Goal: Task Accomplishment & Management: Complete application form

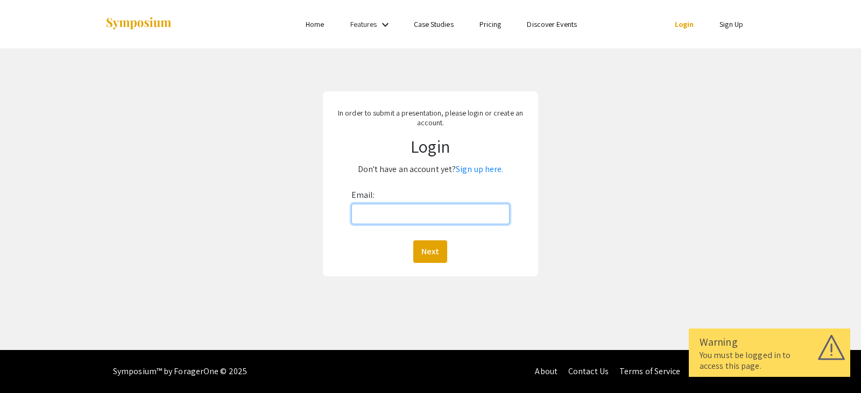
click at [407, 211] on input "Email:" at bounding box center [430, 214] width 158 height 20
type input "[EMAIL_ADDRESS][DOMAIN_NAME]"
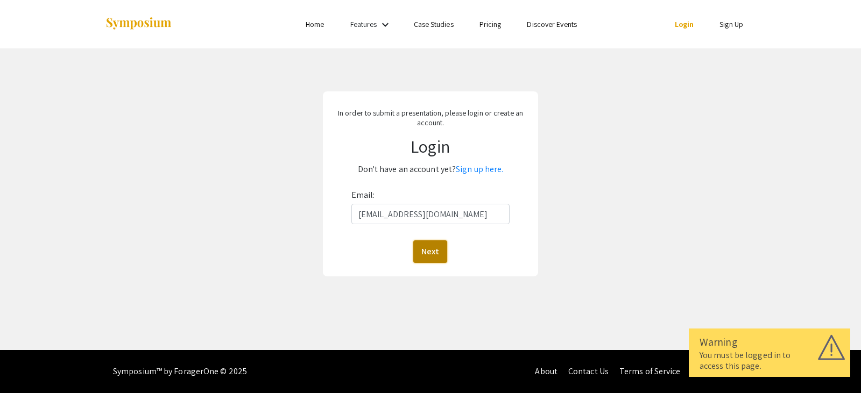
click at [430, 245] on button "Next" at bounding box center [430, 252] width 34 height 23
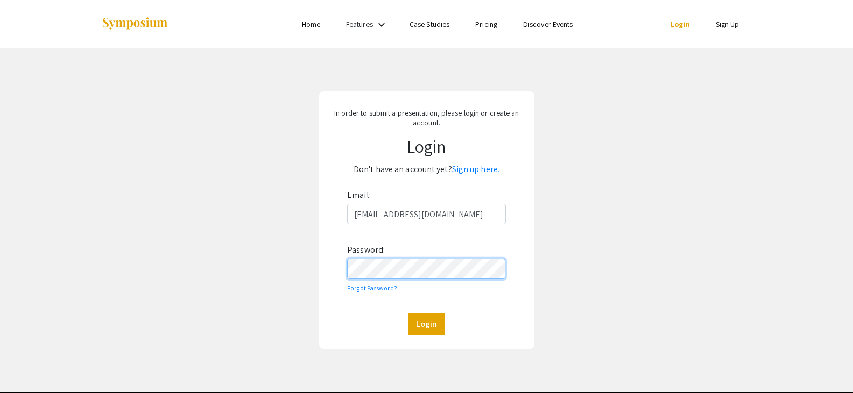
click at [408, 313] on button "Login" at bounding box center [426, 324] width 37 height 23
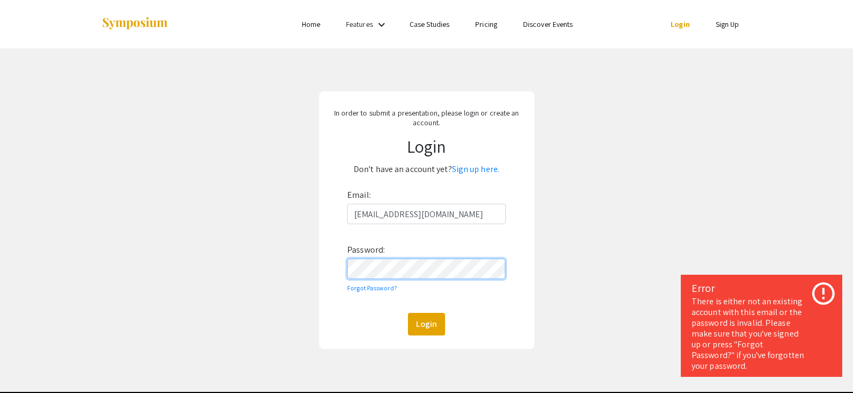
click at [315, 266] on div "In order to submit a presentation, please login or create an account. Login Don…" at bounding box center [426, 220] width 869 height 344
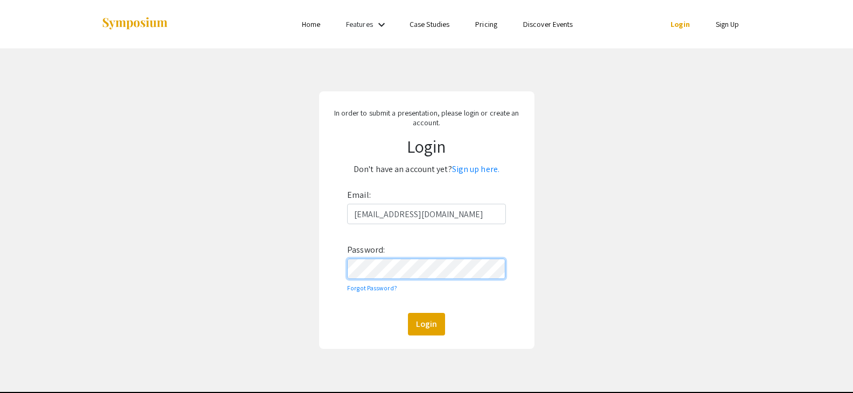
click at [408, 313] on button "Login" at bounding box center [426, 324] width 37 height 23
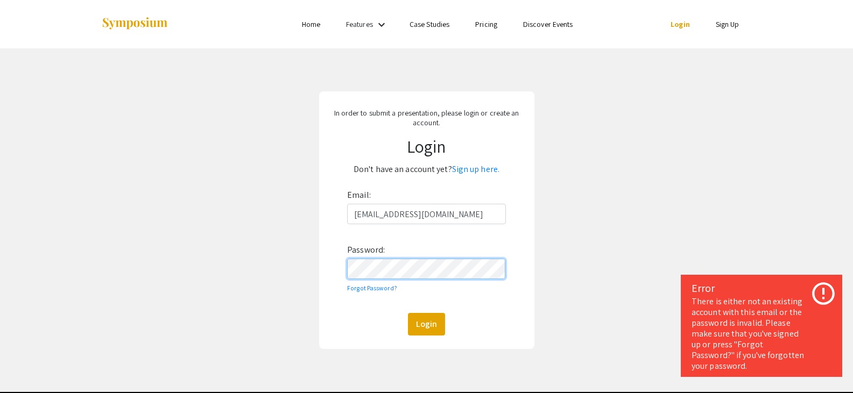
click at [255, 260] on div "In order to submit a presentation, please login or create an account. Login Don…" at bounding box center [426, 220] width 869 height 344
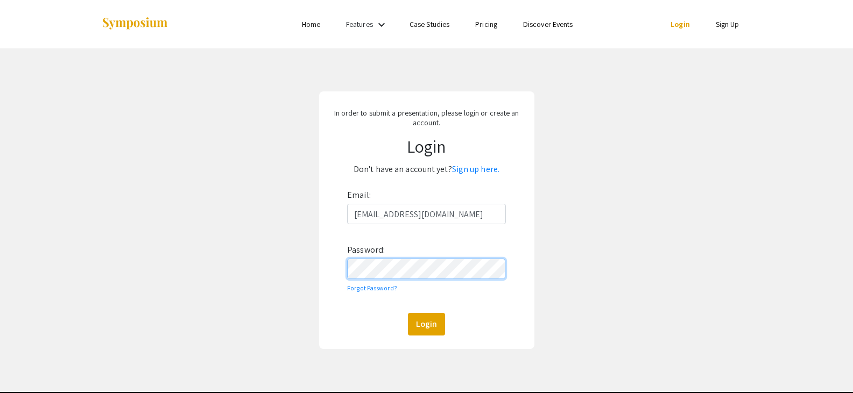
click at [408, 313] on button "Login" at bounding box center [426, 324] width 37 height 23
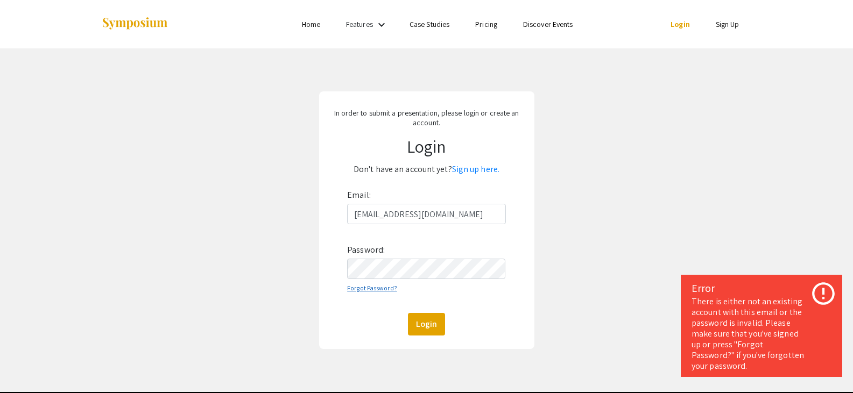
click at [377, 287] on link "Forgot Password?" at bounding box center [372, 288] width 50 height 8
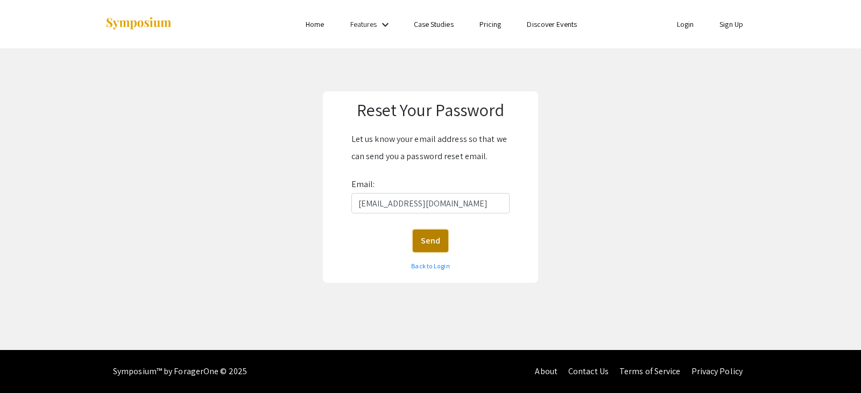
click at [436, 247] on button "Send" at bounding box center [431, 241] width 36 height 23
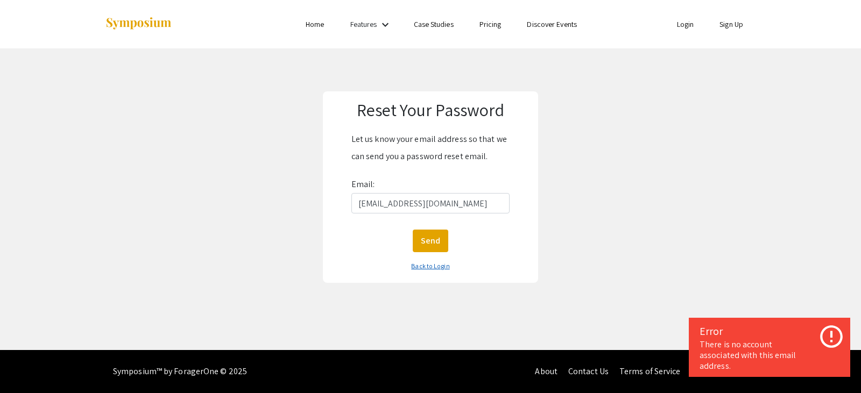
click at [443, 266] on link "Back to Login" at bounding box center [430, 266] width 38 height 8
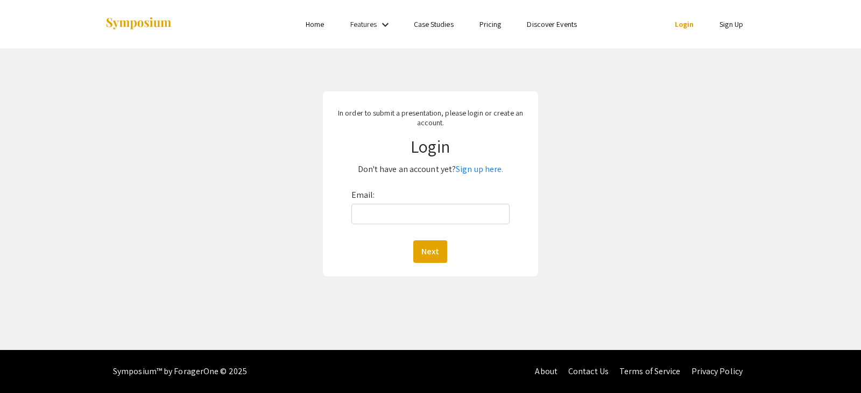
click at [469, 175] on p "Don't have an account yet? Sign up here." at bounding box center [430, 169] width 198 height 17
click at [469, 171] on link "Sign up here." at bounding box center [479, 169] width 47 height 11
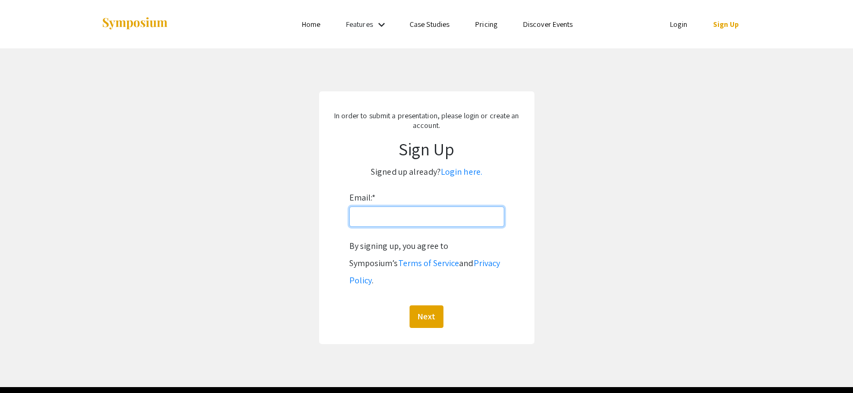
click at [472, 220] on input "Email: *" at bounding box center [426, 217] width 155 height 20
type input "[EMAIL_ADDRESS][DOMAIN_NAME]"
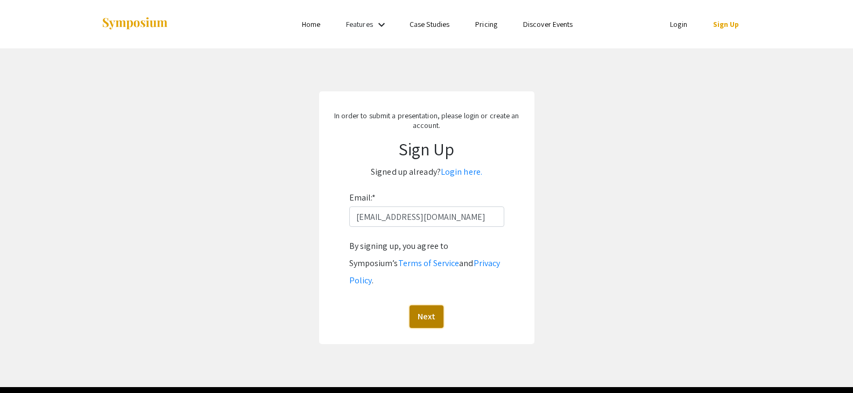
click at [428, 306] on button "Next" at bounding box center [426, 317] width 34 height 23
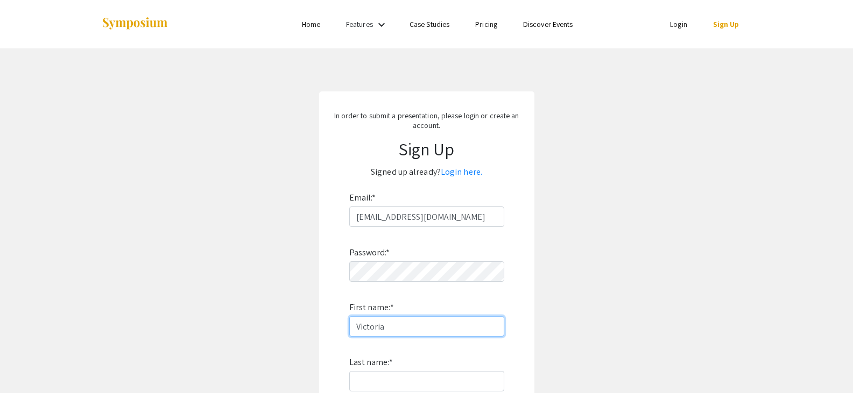
type input "Victoria"
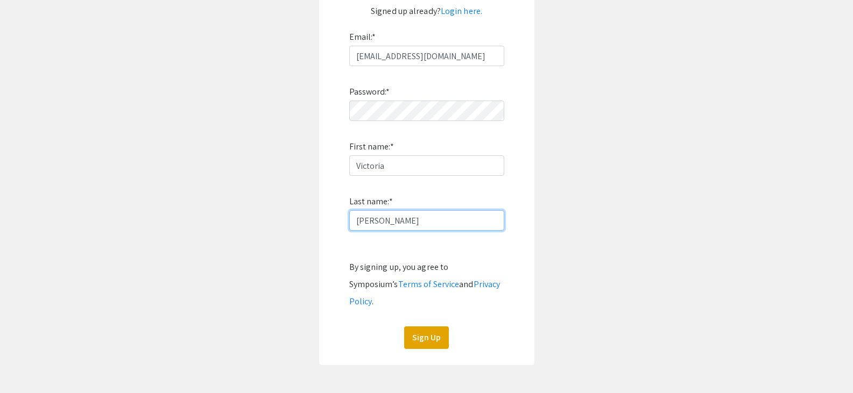
scroll to position [162, 0]
type input "Shifflett"
click at [422, 326] on button "Sign Up" at bounding box center [426, 337] width 45 height 23
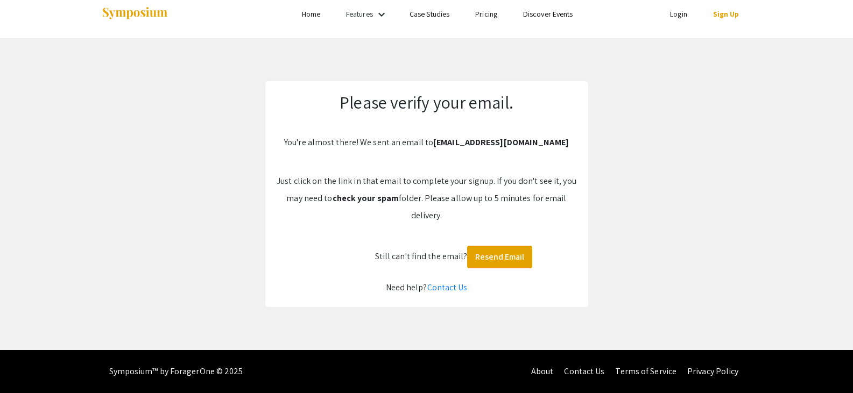
scroll to position [10, 0]
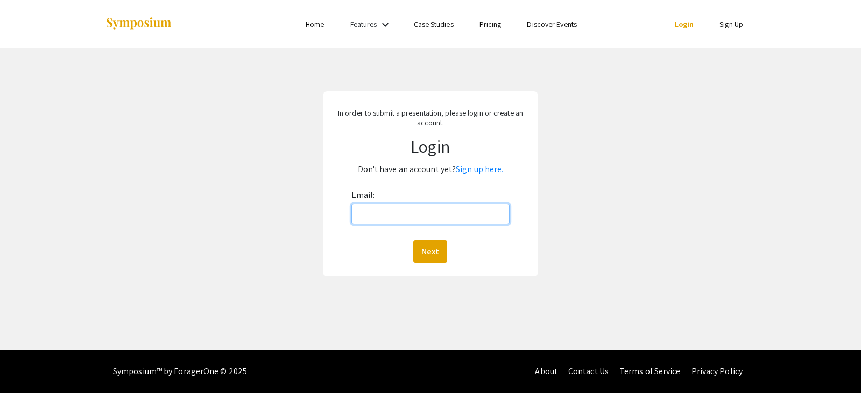
click at [454, 211] on input "Email:" at bounding box center [430, 214] width 158 height 20
type input "[EMAIL_ADDRESS][DOMAIN_NAME]"
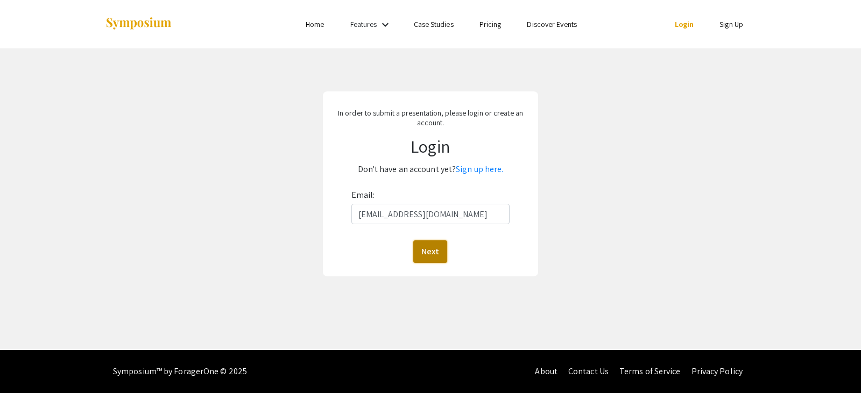
click at [435, 242] on button "Next" at bounding box center [430, 252] width 34 height 23
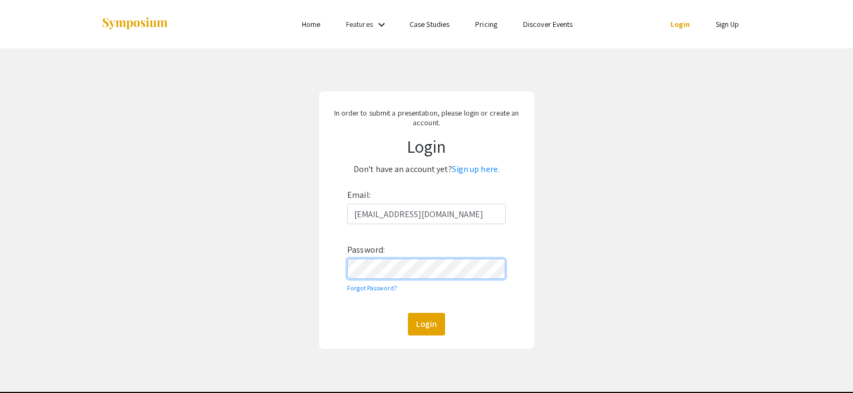
click at [408, 313] on button "Login" at bounding box center [426, 324] width 37 height 23
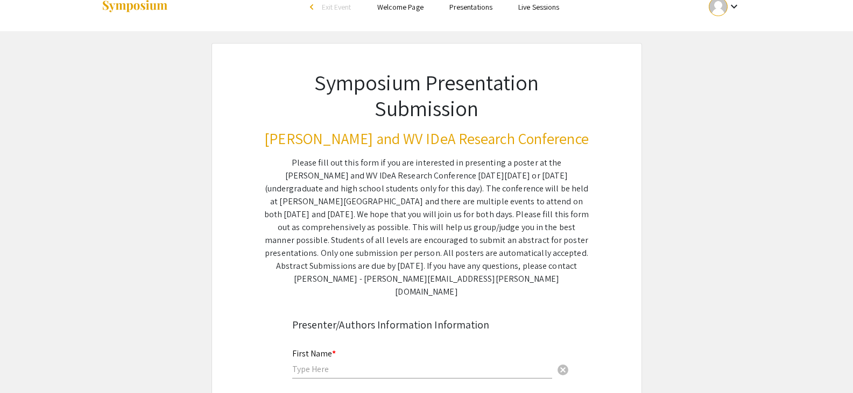
scroll to position [18, 0]
click at [467, 6] on link "Presentations" at bounding box center [470, 7] width 43 height 10
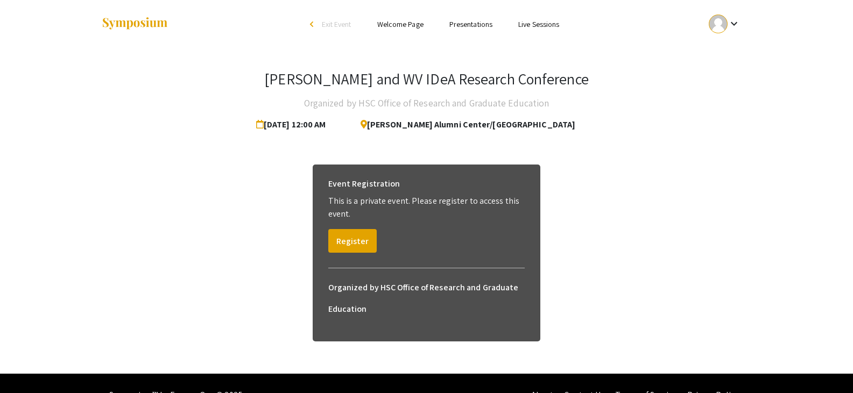
click at [408, 25] on link "Welcome Page" at bounding box center [400, 24] width 46 height 10
click at [333, 30] on li "arrow_back_ios Exit Event" at bounding box center [333, 24] width 62 height 13
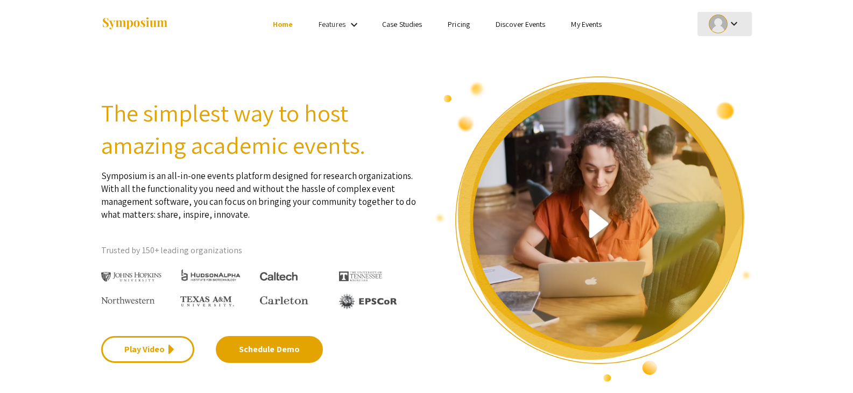
click at [732, 24] on mat-icon "keyboard_arrow_down" at bounding box center [734, 23] width 13 height 13
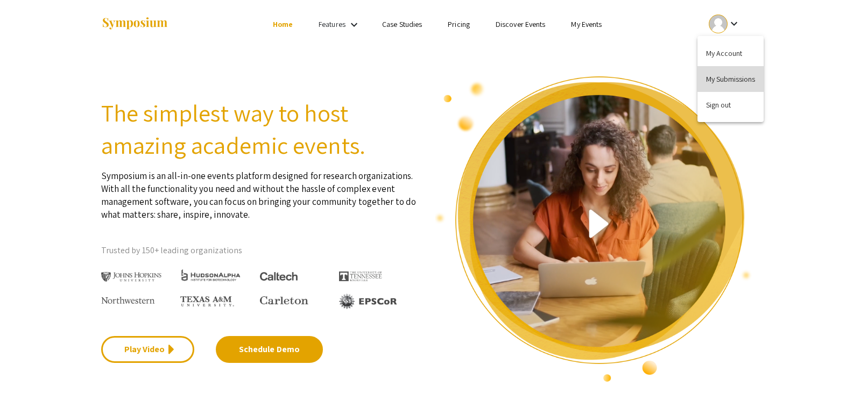
click at [714, 77] on button "My Submissions" at bounding box center [730, 79] width 66 height 26
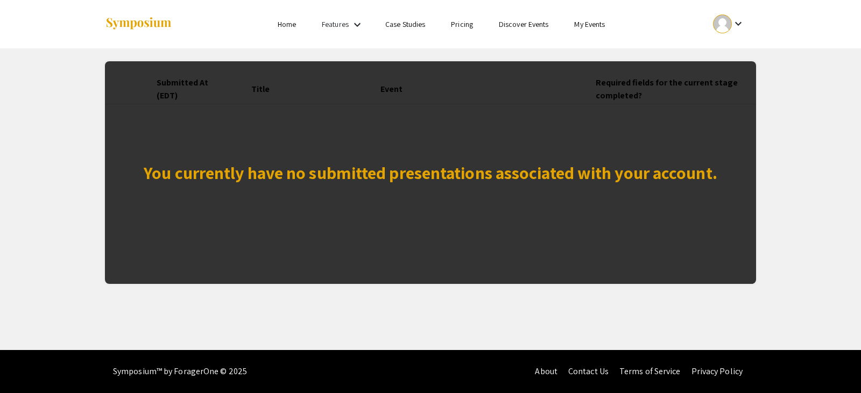
click at [340, 32] on ul "Skip navigation Home Features keyboard_arrow_down Case Studies Pricing Discover…" at bounding box center [430, 24] width 215 height 48
click at [358, 26] on mat-icon "keyboard_arrow_down" at bounding box center [357, 24] width 13 height 13
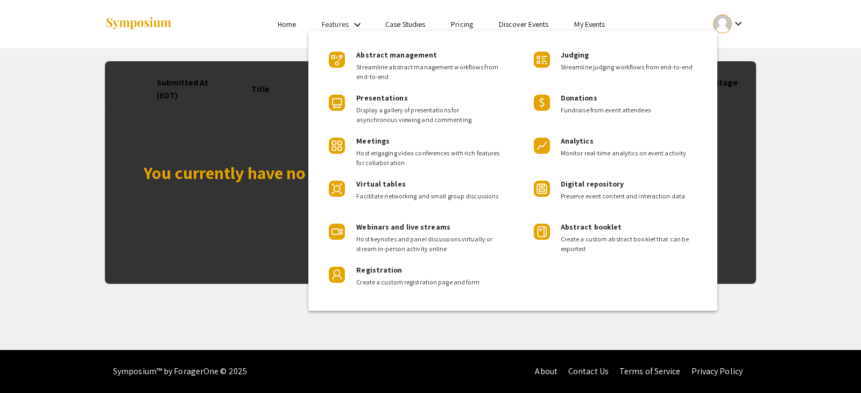
click at [411, 25] on div at bounding box center [430, 196] width 861 height 393
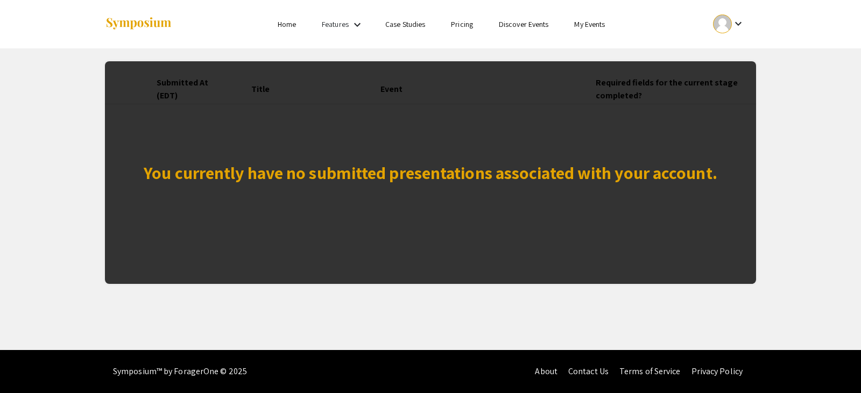
click at [582, 27] on link "My Events" at bounding box center [589, 24] width 31 height 10
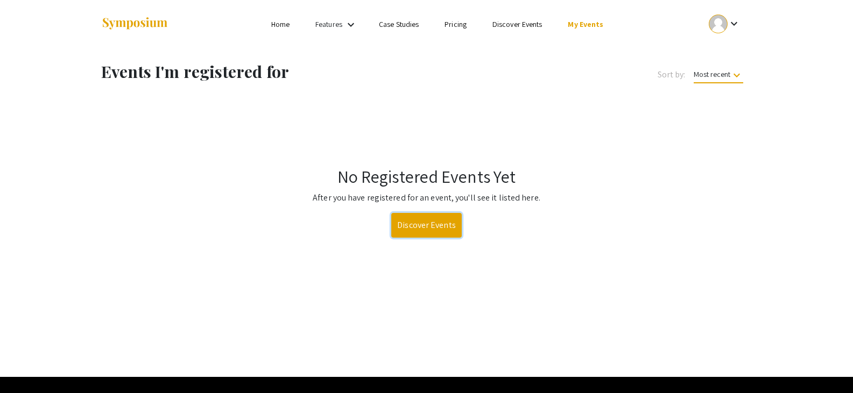
click at [439, 231] on link "Discover Events" at bounding box center [426, 225] width 70 height 25
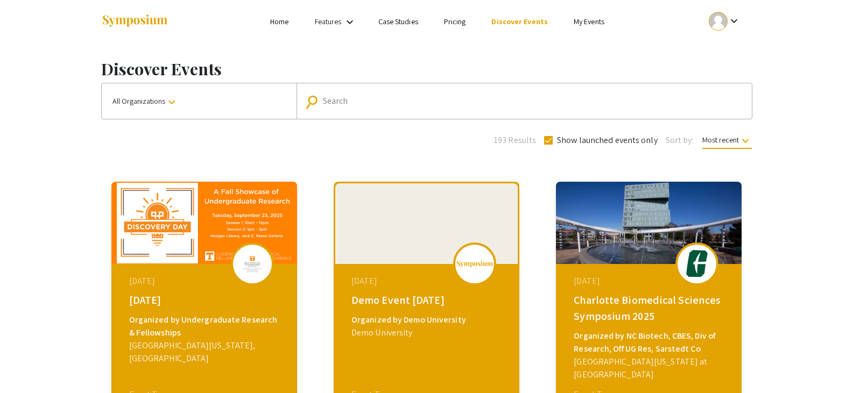
scroll to position [3, 0]
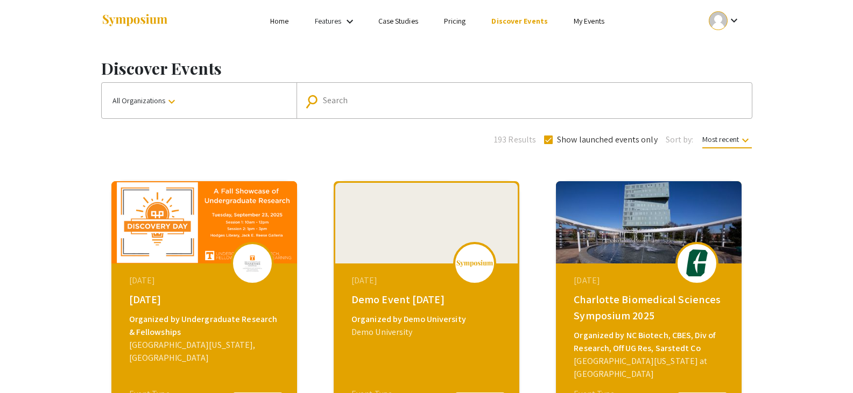
click at [513, 113] on mat-form-field "search Search" at bounding box center [523, 101] width 455 height 36
click at [396, 98] on input "Search" at bounding box center [530, 101] width 414 height 10
click at [233, 92] on button "All Organizations keyboard_arrow_down" at bounding box center [199, 101] width 195 height 36
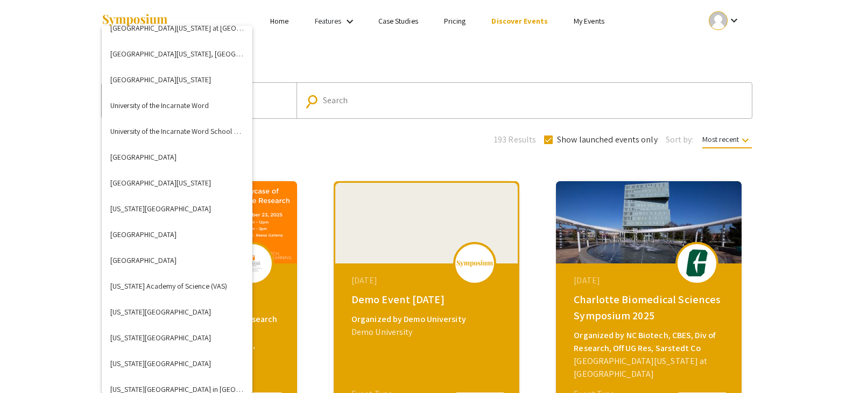
scroll to position [4187, 0]
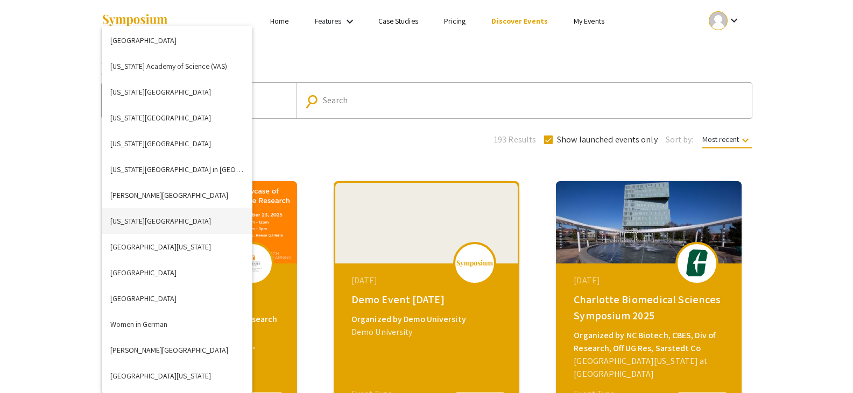
click at [166, 225] on button "[US_STATE][GEOGRAPHIC_DATA]" at bounding box center [177, 221] width 151 height 26
checkbox input "false"
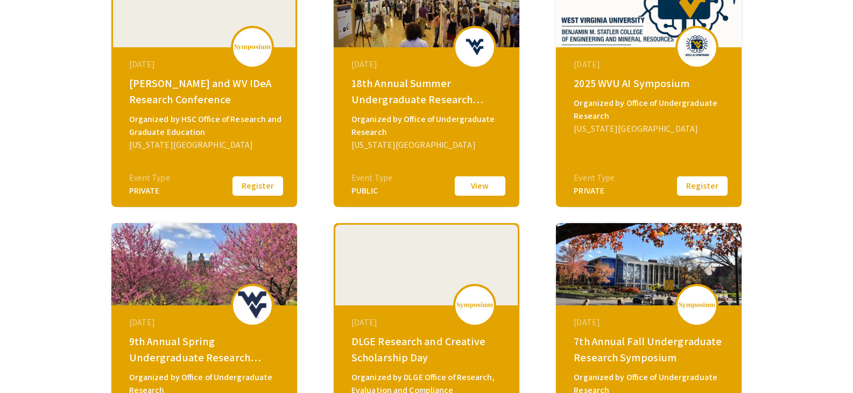
scroll to position [440, 0]
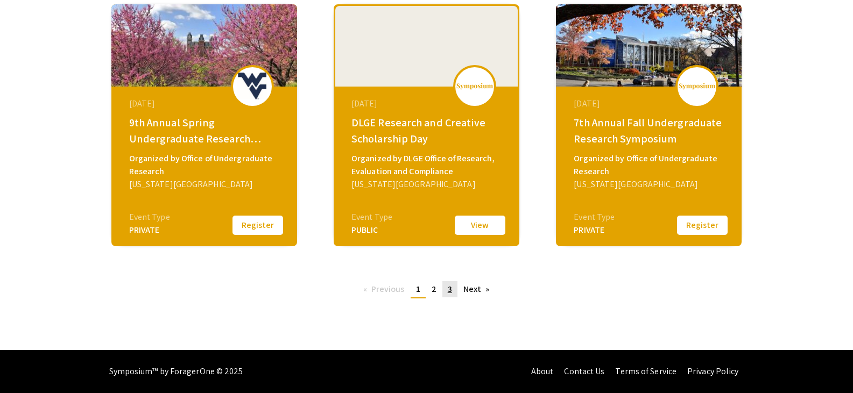
click at [449, 295] on link "page 3" at bounding box center [449, 289] width 15 height 16
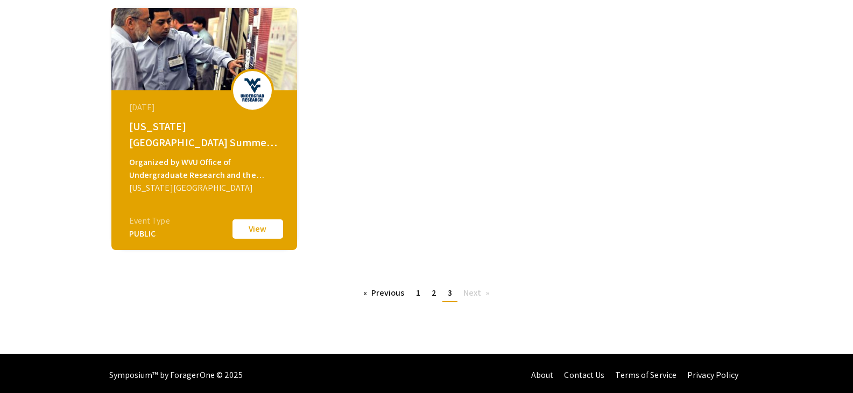
scroll to position [181, 0]
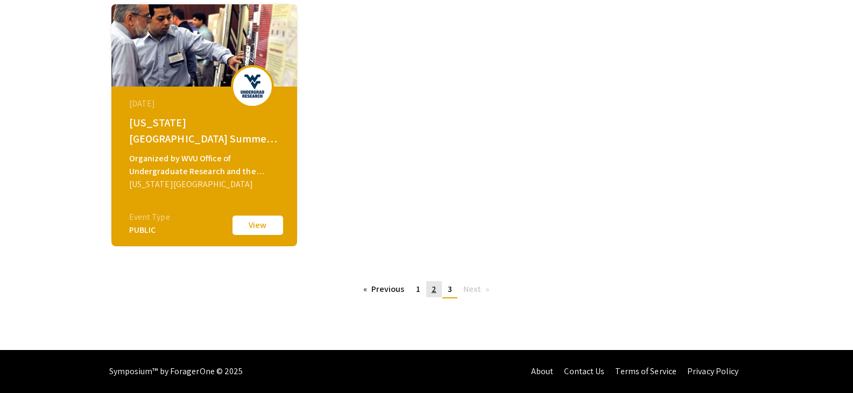
click at [432, 293] on span "2" at bounding box center [434, 289] width 5 height 11
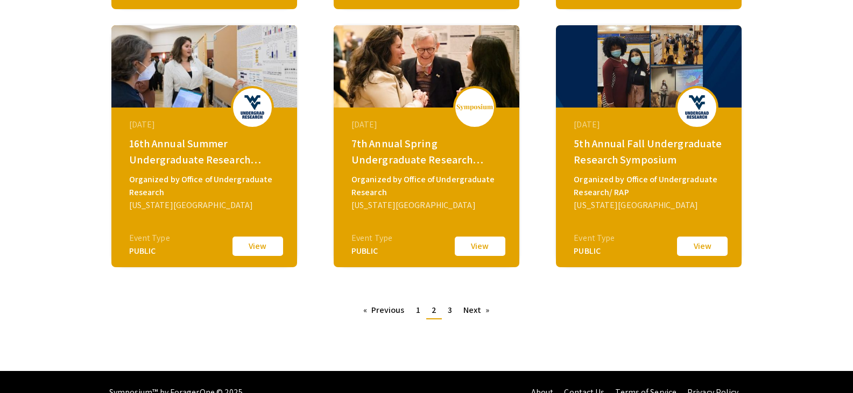
scroll to position [419, 0]
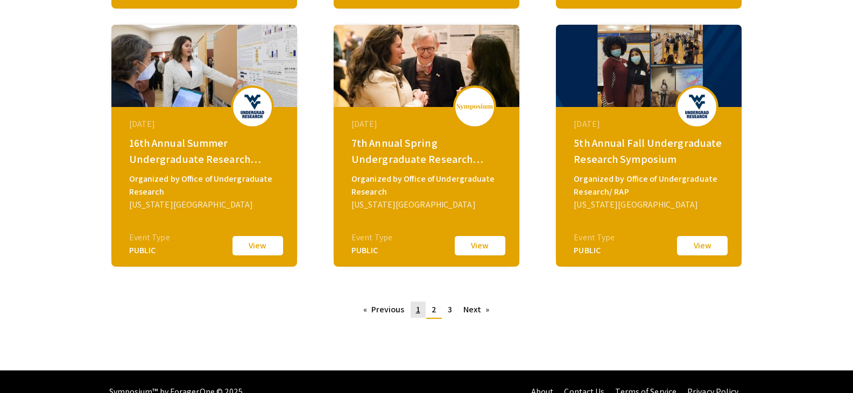
click at [418, 307] on span "1" at bounding box center [418, 309] width 4 height 11
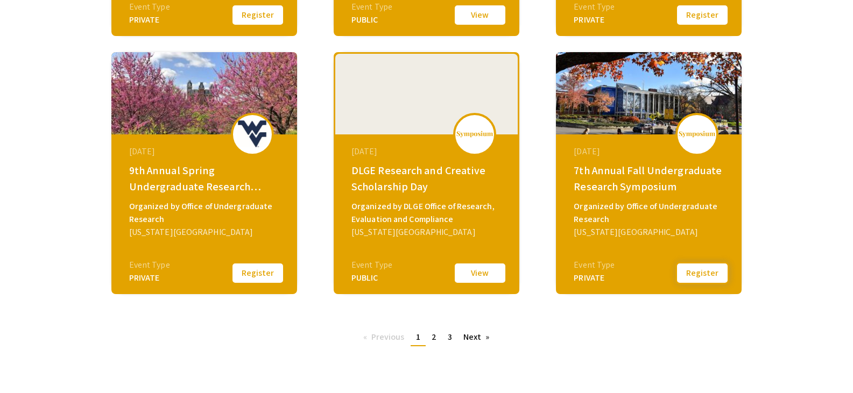
scroll to position [395, 0]
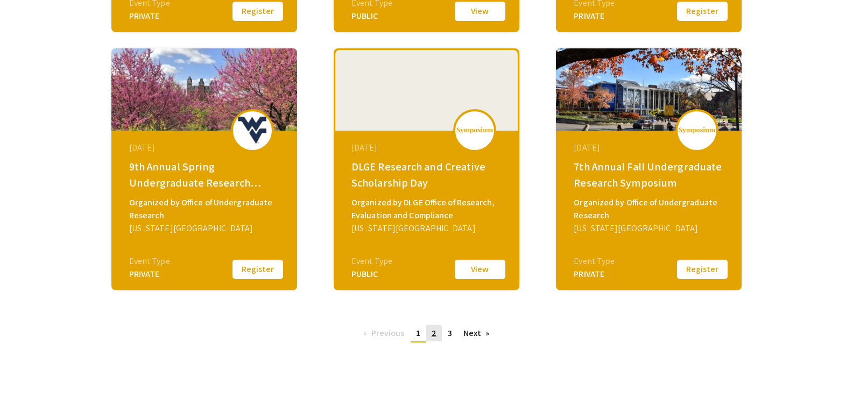
click at [437, 333] on link "page 2" at bounding box center [434, 334] width 16 height 16
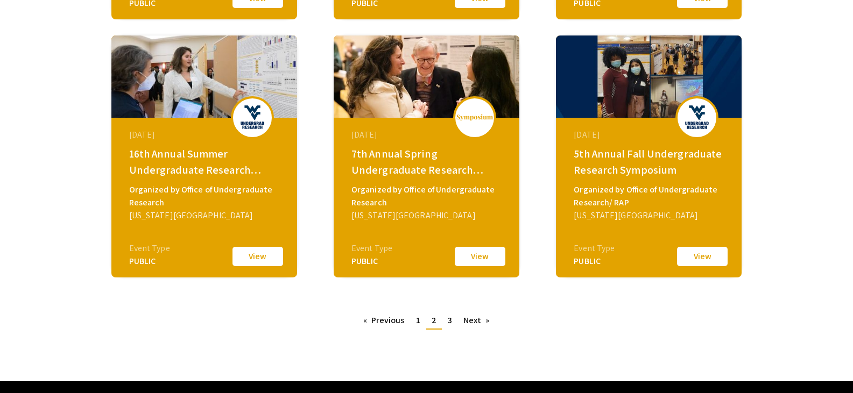
scroll to position [440, 0]
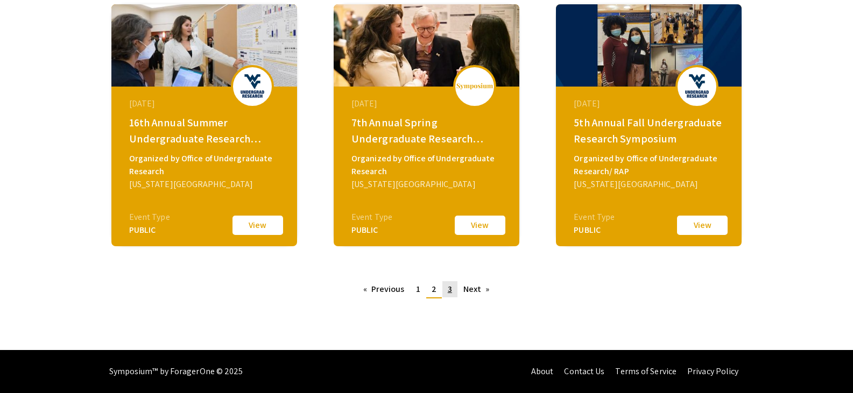
click at [451, 295] on link "page 3" at bounding box center [449, 289] width 15 height 16
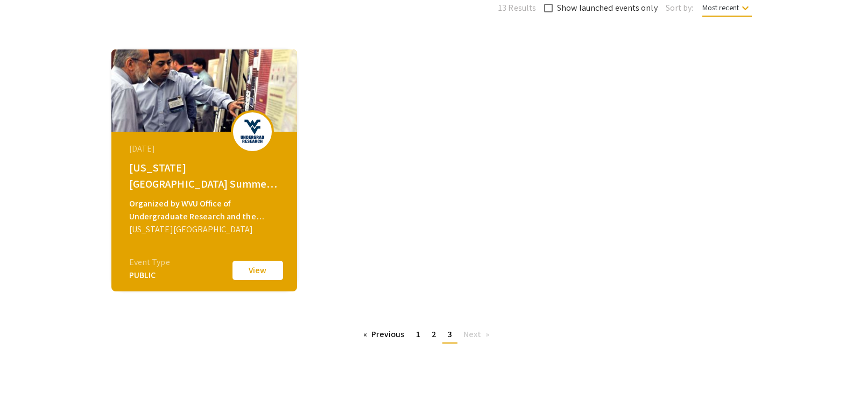
scroll to position [136, 0]
click at [433, 335] on span "2" at bounding box center [434, 334] width 5 height 11
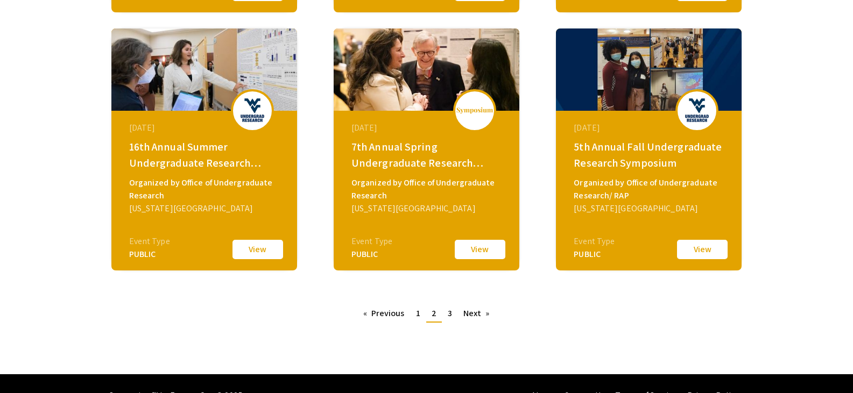
scroll to position [416, 0]
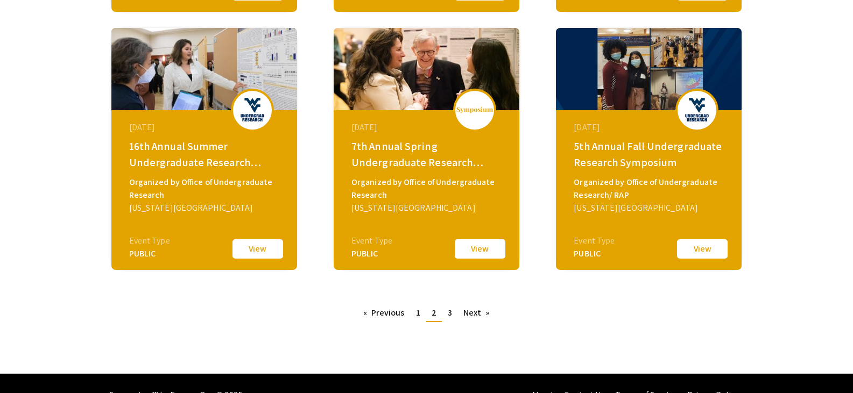
click at [259, 252] on button "View" at bounding box center [258, 249] width 54 height 23
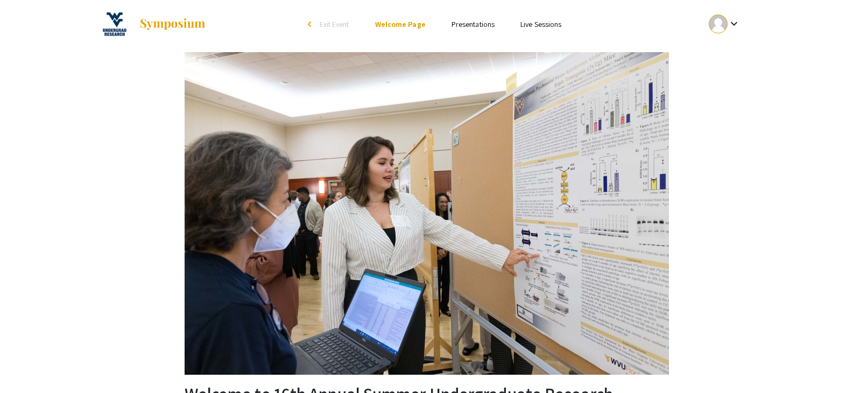
click at [322, 22] on span "Exit Event" at bounding box center [335, 24] width 30 height 10
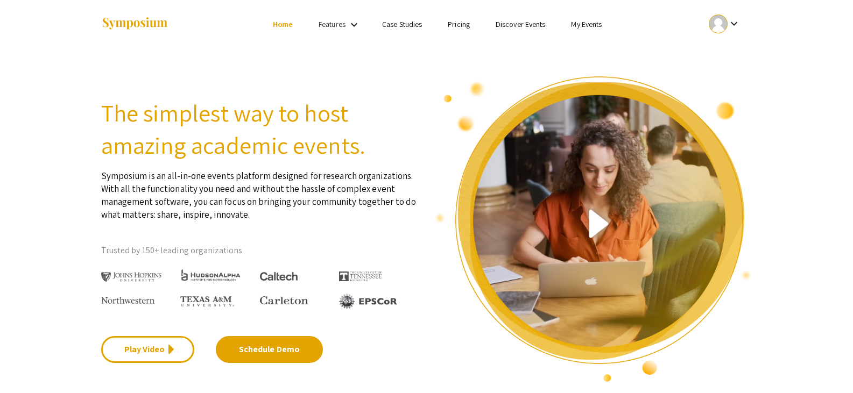
click at [579, 30] on li "My Events" at bounding box center [586, 24] width 56 height 13
click at [588, 30] on li "My Events" at bounding box center [586, 24] width 56 height 13
click at [579, 26] on link "My Events" at bounding box center [586, 24] width 31 height 10
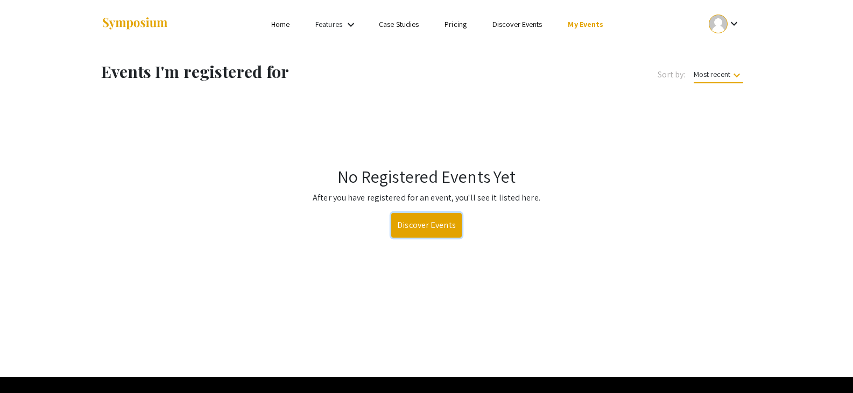
click at [437, 228] on link "Discover Events" at bounding box center [426, 225] width 70 height 25
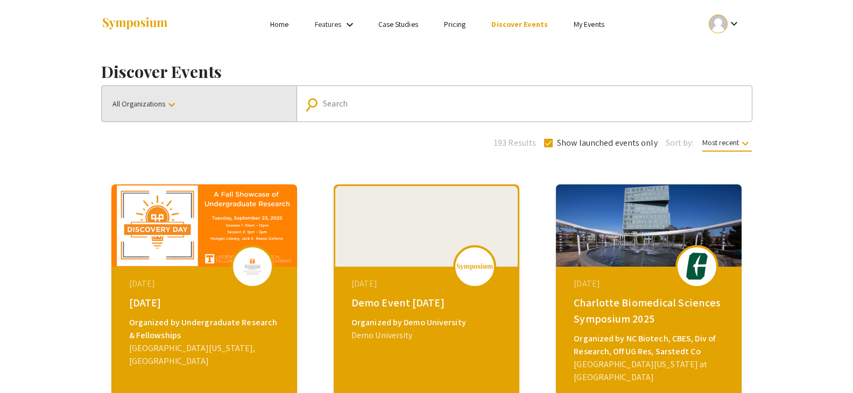
click at [158, 111] on button "All Organizations keyboard_arrow_down" at bounding box center [199, 104] width 195 height 36
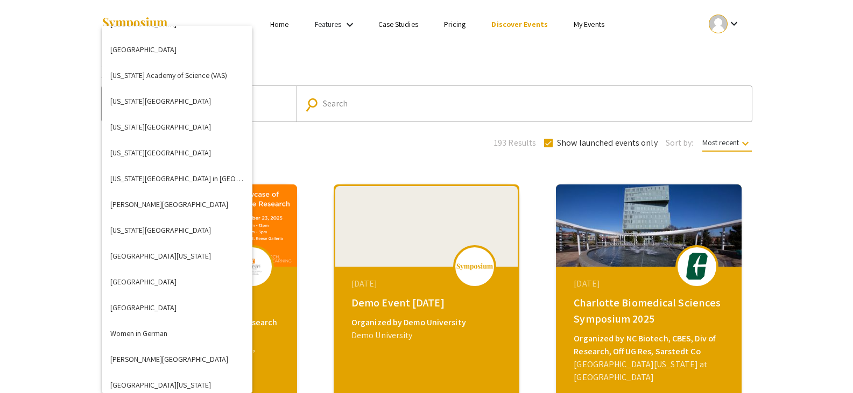
scroll to position [4177, 0]
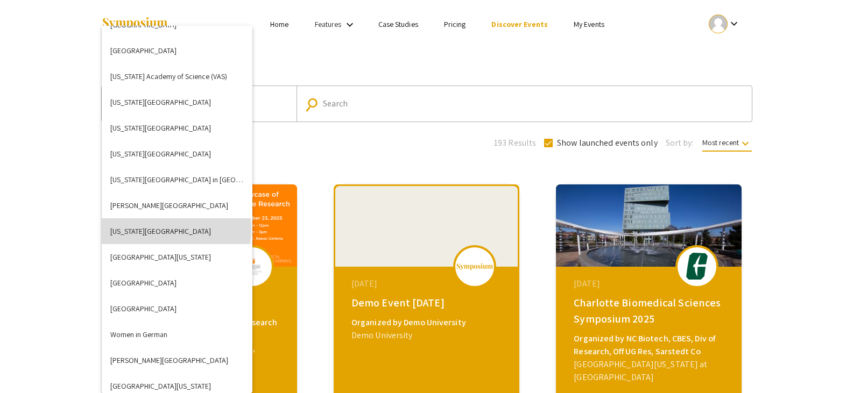
click at [175, 229] on button "[US_STATE][GEOGRAPHIC_DATA]" at bounding box center [177, 231] width 151 height 26
checkbox input "false"
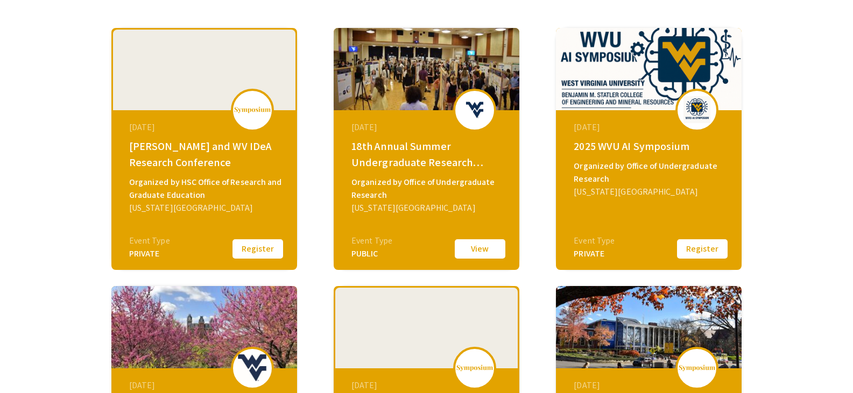
scroll to position [158, 0]
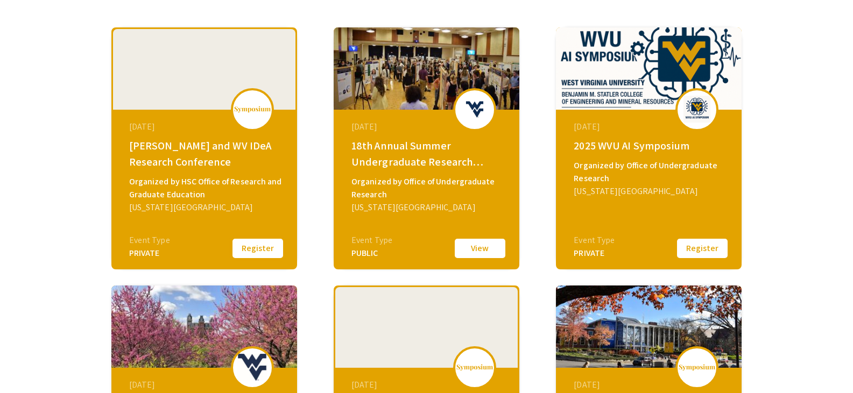
click at [237, 245] on button "Register" at bounding box center [258, 248] width 54 height 23
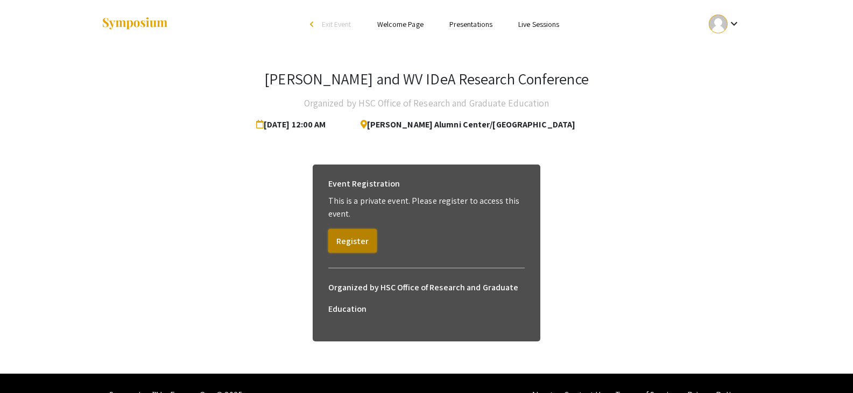
click at [364, 240] on button "Register" at bounding box center [352, 241] width 48 height 24
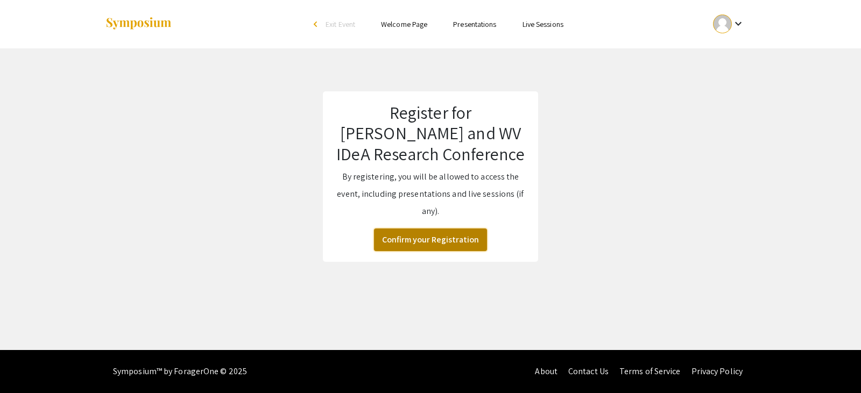
click at [438, 238] on button "Confirm your Registration" at bounding box center [430, 240] width 113 height 23
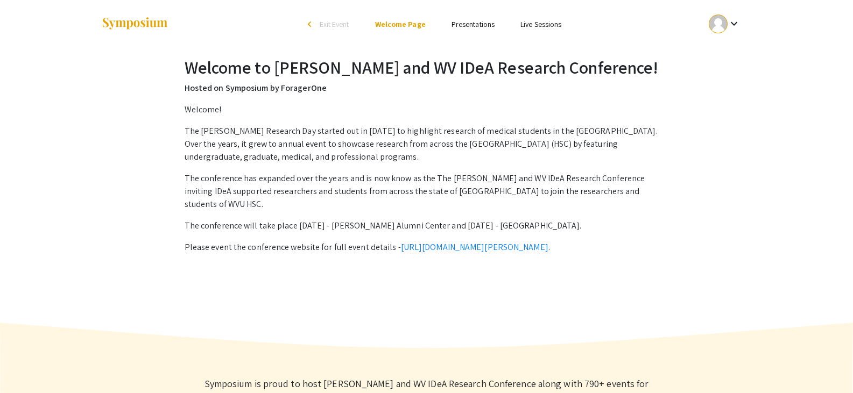
click at [474, 26] on link "Presentations" at bounding box center [472, 24] width 43 height 10
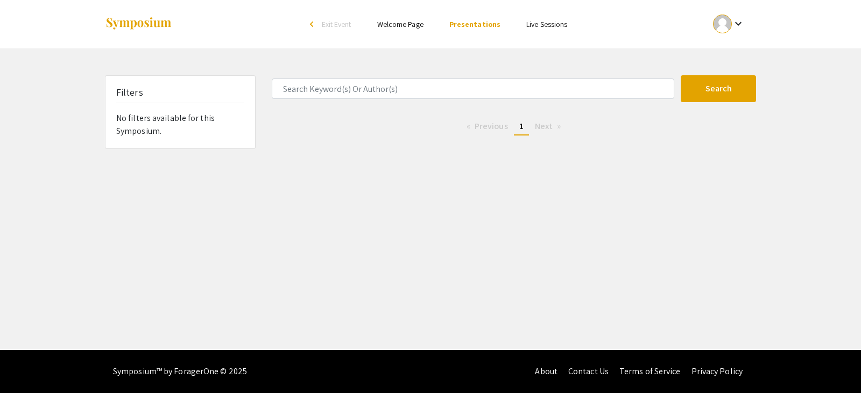
click at [416, 24] on link "Welcome Page" at bounding box center [400, 24] width 46 height 10
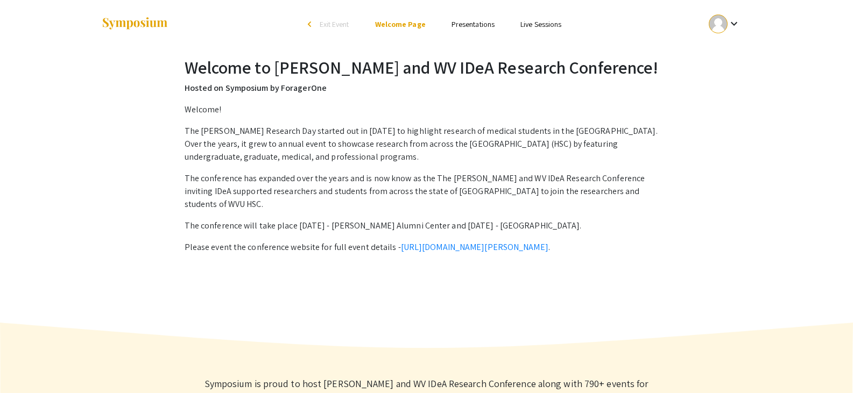
click at [528, 27] on link "Live Sessions" at bounding box center [540, 24] width 41 height 10
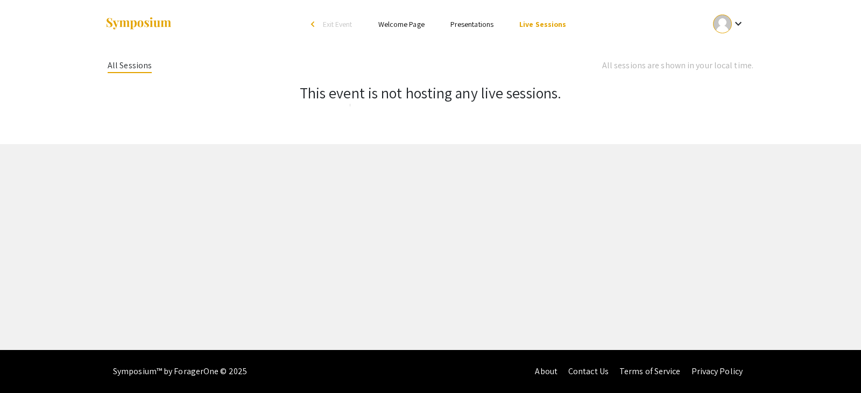
click at [475, 30] on li "Presentations" at bounding box center [471, 24] width 69 height 13
click at [470, 29] on li "Presentations" at bounding box center [471, 24] width 69 height 13
click at [469, 28] on link "Presentations" at bounding box center [471, 24] width 43 height 10
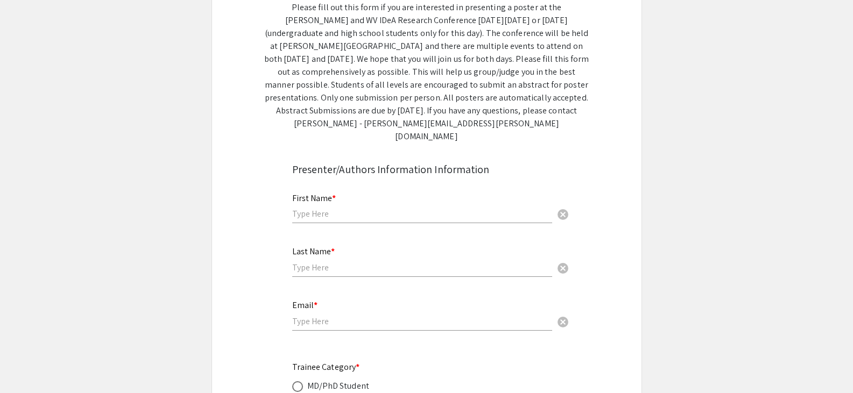
scroll to position [178, 0]
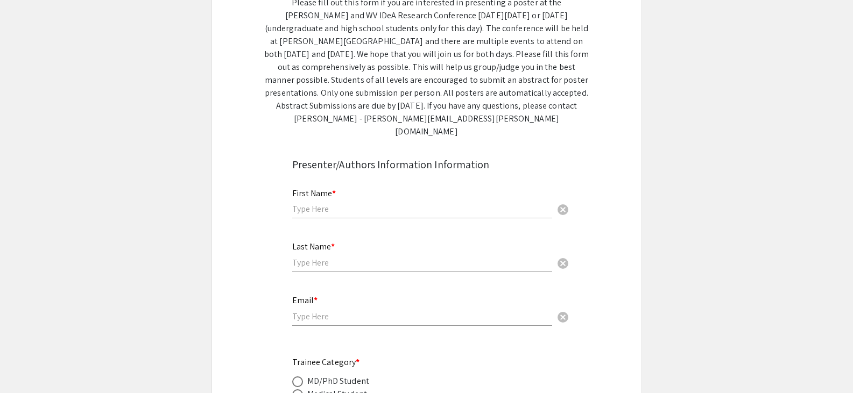
click at [384, 202] on div "First Name * cancel" at bounding box center [422, 198] width 260 height 41
type input "Victoria"
click at [371, 231] on div "Last Name * cancel" at bounding box center [422, 251] width 260 height 41
click at [349, 257] on input "text" at bounding box center [422, 262] width 260 height 11
type input "Shifflett"
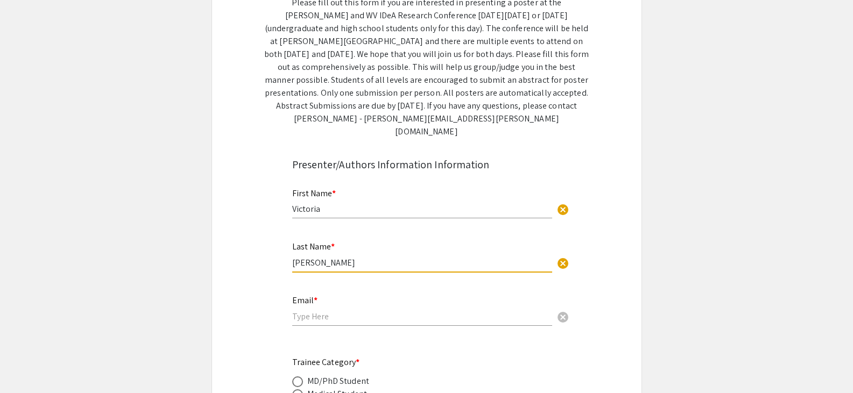
click at [305, 311] on input "email" at bounding box center [422, 316] width 260 height 11
type input "[EMAIL_ADDRESS][DOMAIN_NAME]"
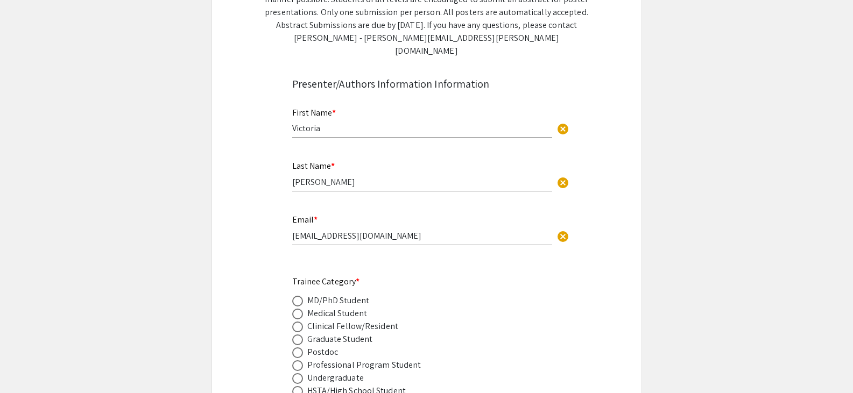
scroll to position [263, 0]
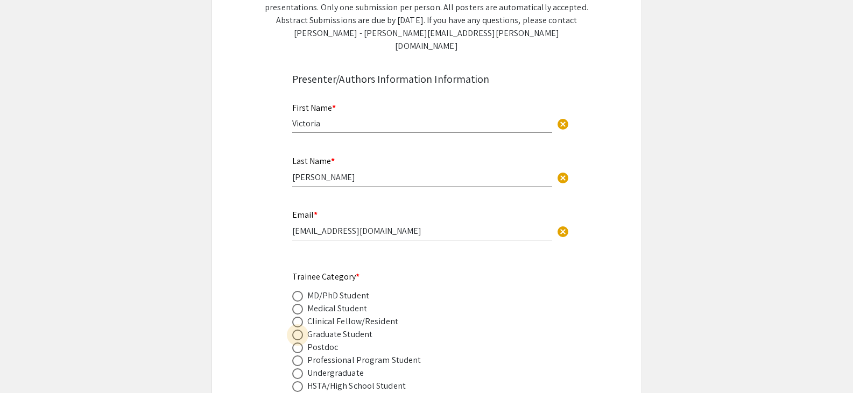
click at [300, 330] on span at bounding box center [297, 335] width 11 height 11
click at [300, 330] on input "radio" at bounding box center [297, 335] width 11 height 11
radio input "true"
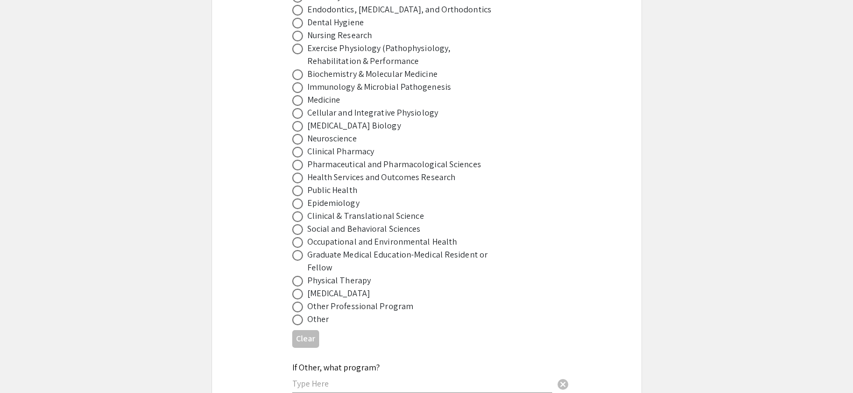
scroll to position [730, 0]
click at [298, 132] on span at bounding box center [297, 137] width 11 height 11
click at [298, 132] on input "radio" at bounding box center [297, 137] width 11 height 11
radio input "true"
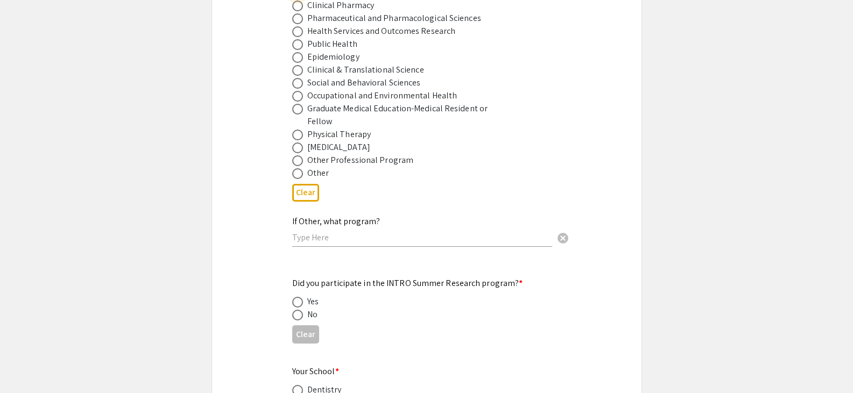
scroll to position [877, 0]
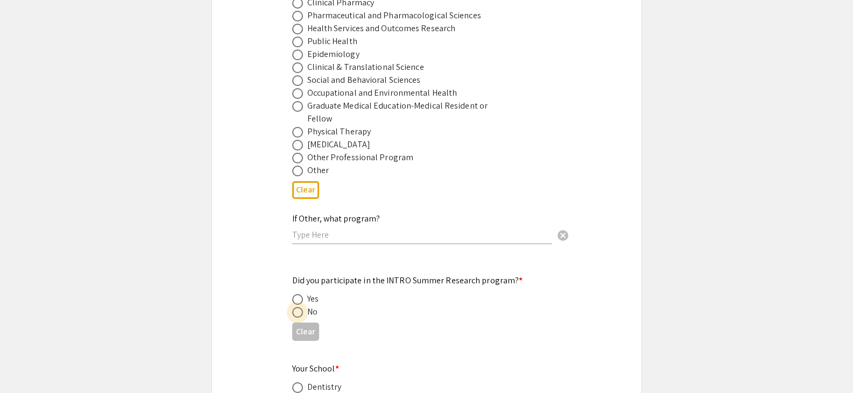
click at [299, 307] on span at bounding box center [297, 312] width 11 height 11
click at [299, 307] on input "radio" at bounding box center [297, 312] width 11 height 11
radio input "true"
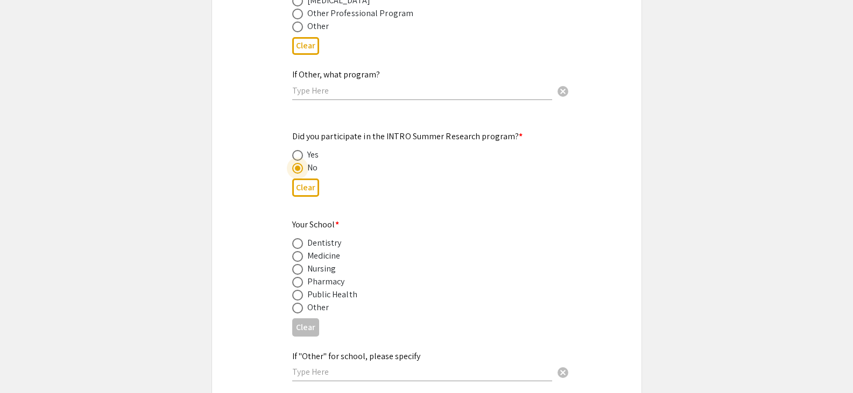
scroll to position [1026, 0]
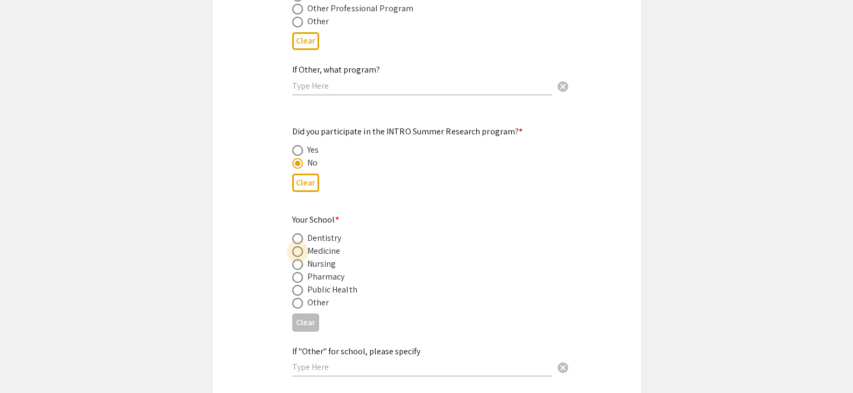
click at [297, 252] on span at bounding box center [297, 252] width 0 height 0
click at [298, 246] on input "radio" at bounding box center [297, 251] width 11 height 11
radio input "true"
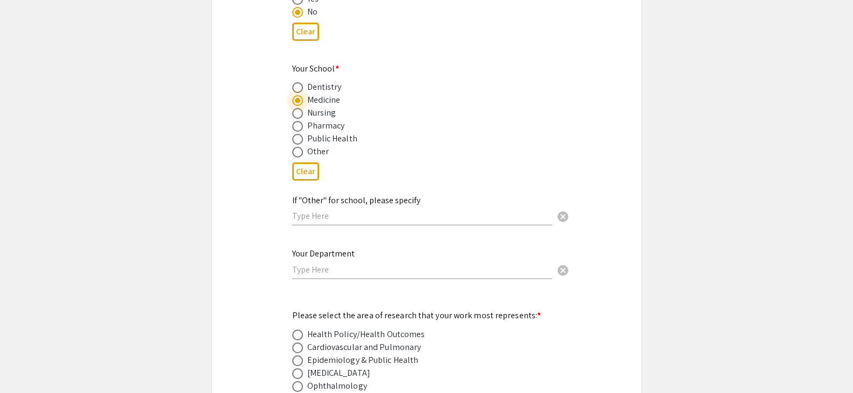
scroll to position [1178, 0]
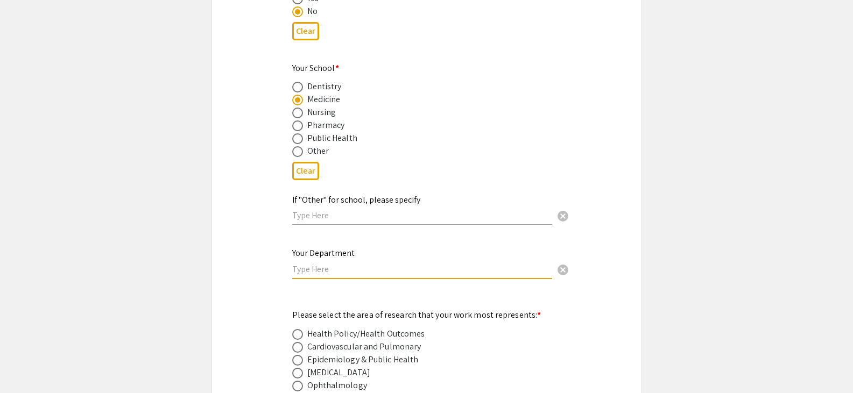
click at [380, 264] on input "text" at bounding box center [422, 269] width 260 height 11
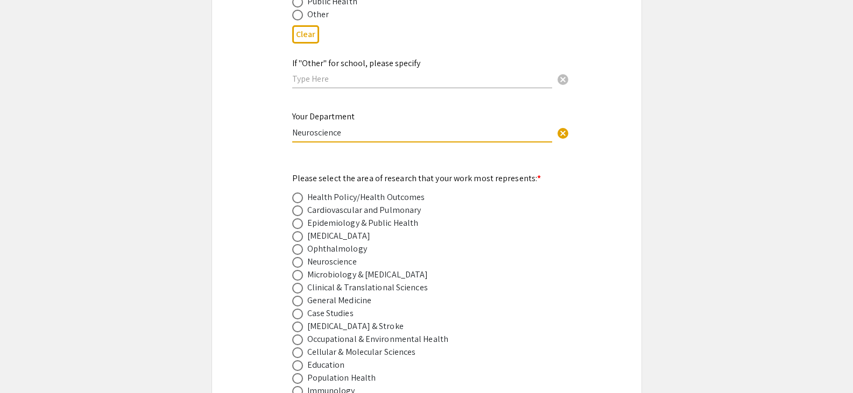
scroll to position [1318, 0]
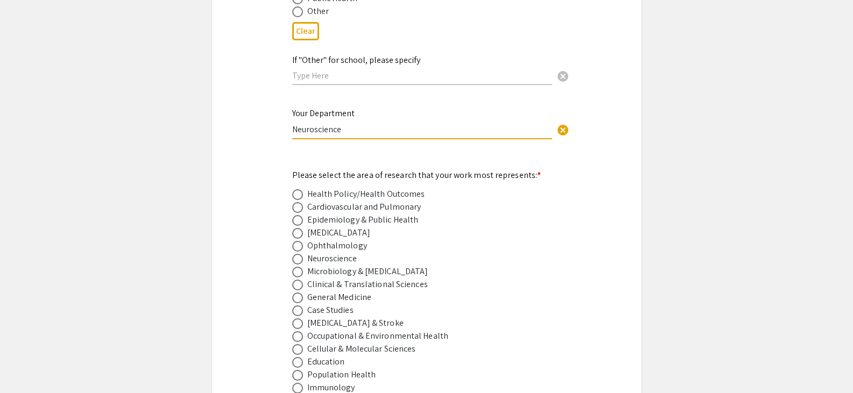
type input "Neuroscience"
click at [296, 254] on span at bounding box center [297, 259] width 11 height 11
click at [296, 254] on input "radio" at bounding box center [297, 259] width 11 height 11
radio input "true"
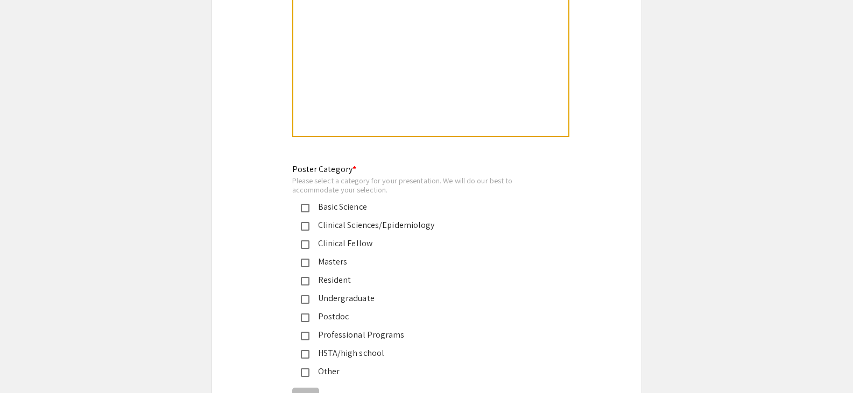
scroll to position [2373, 0]
click at [306, 203] on mat-pseudo-checkbox at bounding box center [305, 207] width 9 height 9
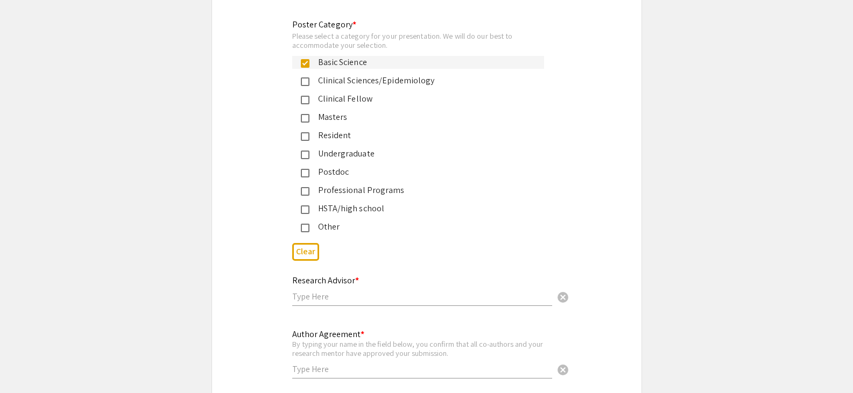
scroll to position [2552, 0]
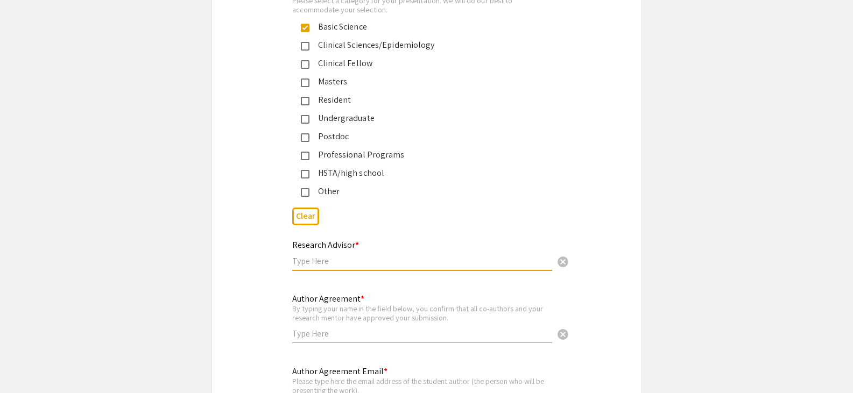
click at [455, 256] on input "text" at bounding box center [422, 261] width 260 height 11
type input "Michelle Bridi"
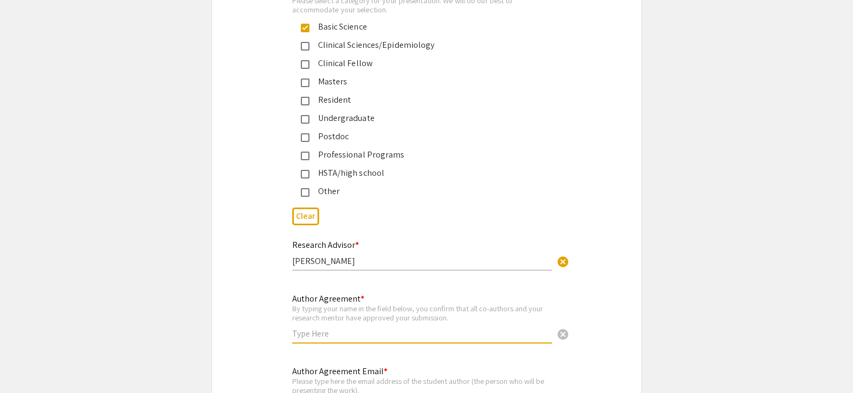
click at [369, 328] on input "text" at bounding box center [422, 333] width 260 height 11
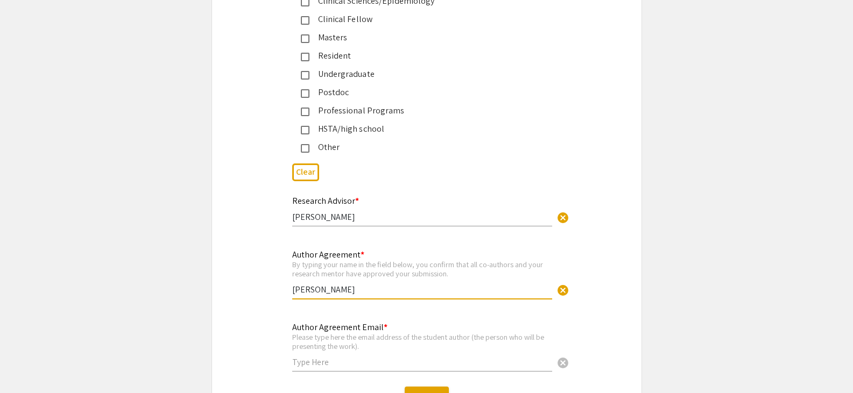
scroll to position [2653, 0]
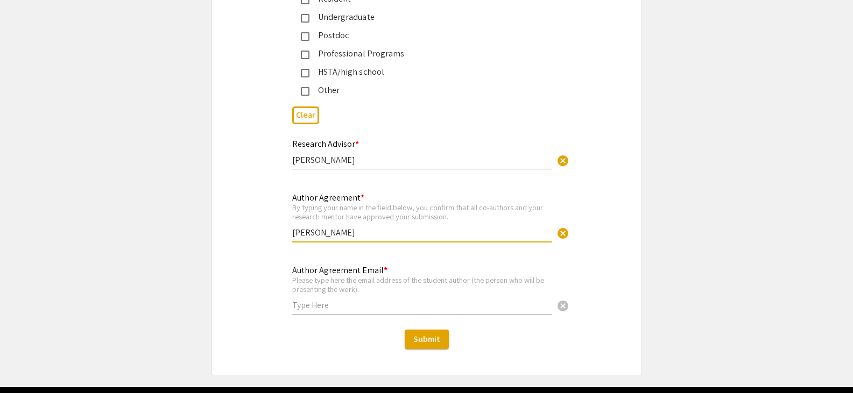
type input "Victoria Shifflett"
click at [331, 300] on input "text" at bounding box center [422, 305] width 260 height 11
type input "[EMAIL_ADDRESS][DOMAIN_NAME]"
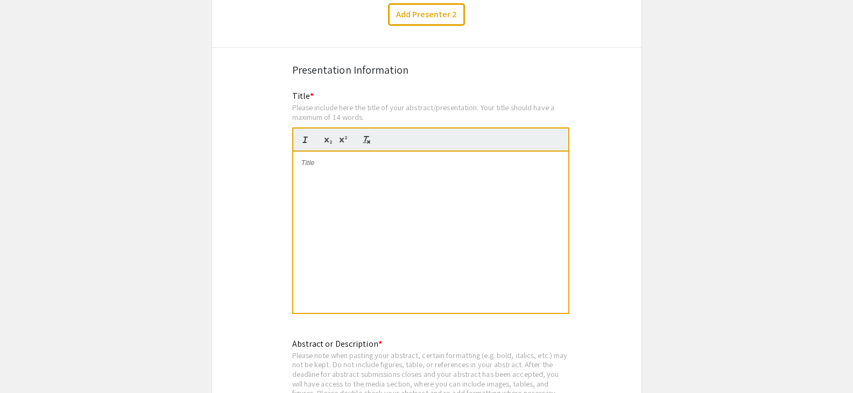
scroll to position [1908, 0]
